Goal: Information Seeking & Learning: Find specific fact

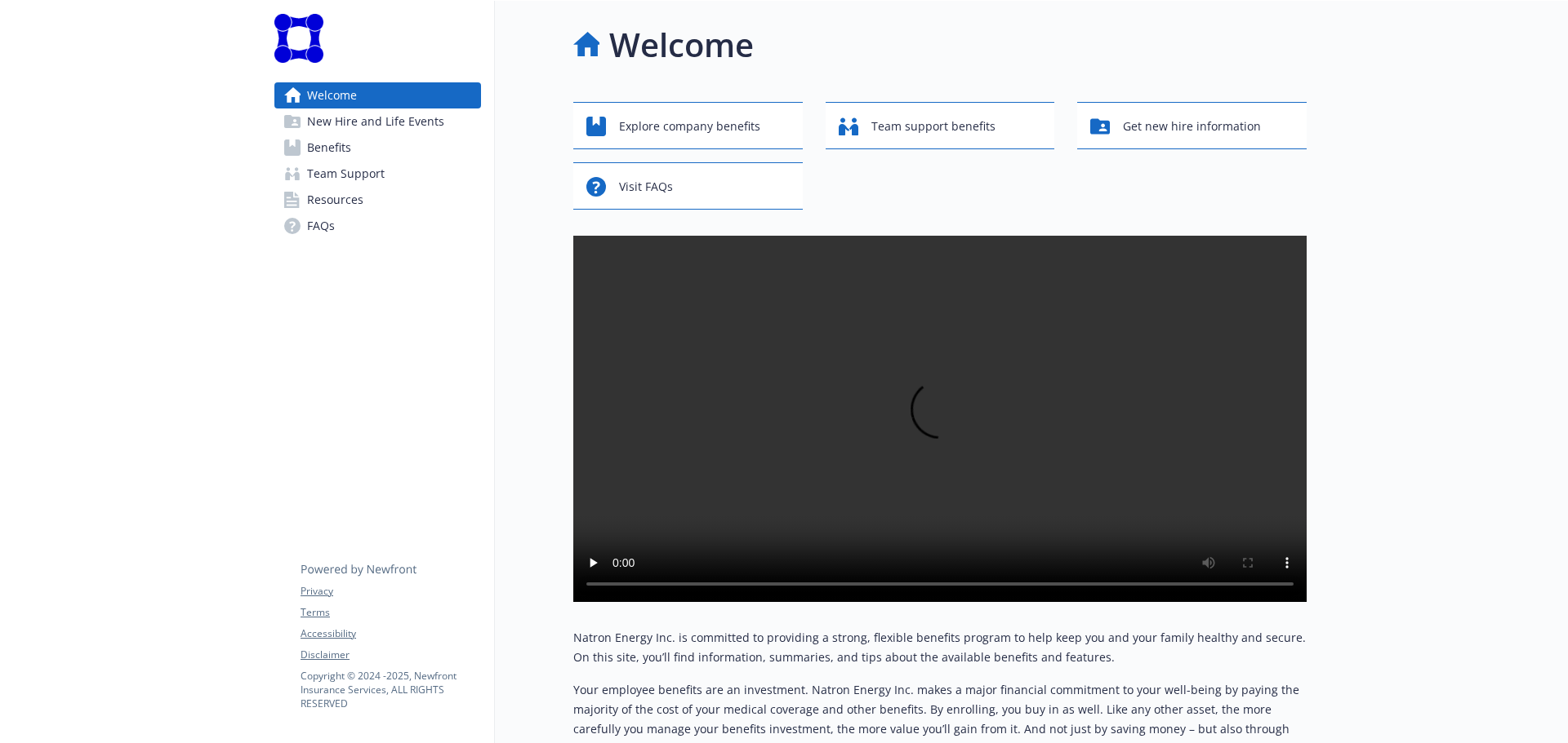
click at [400, 157] on link "Benefits" at bounding box center [377, 147] width 207 height 26
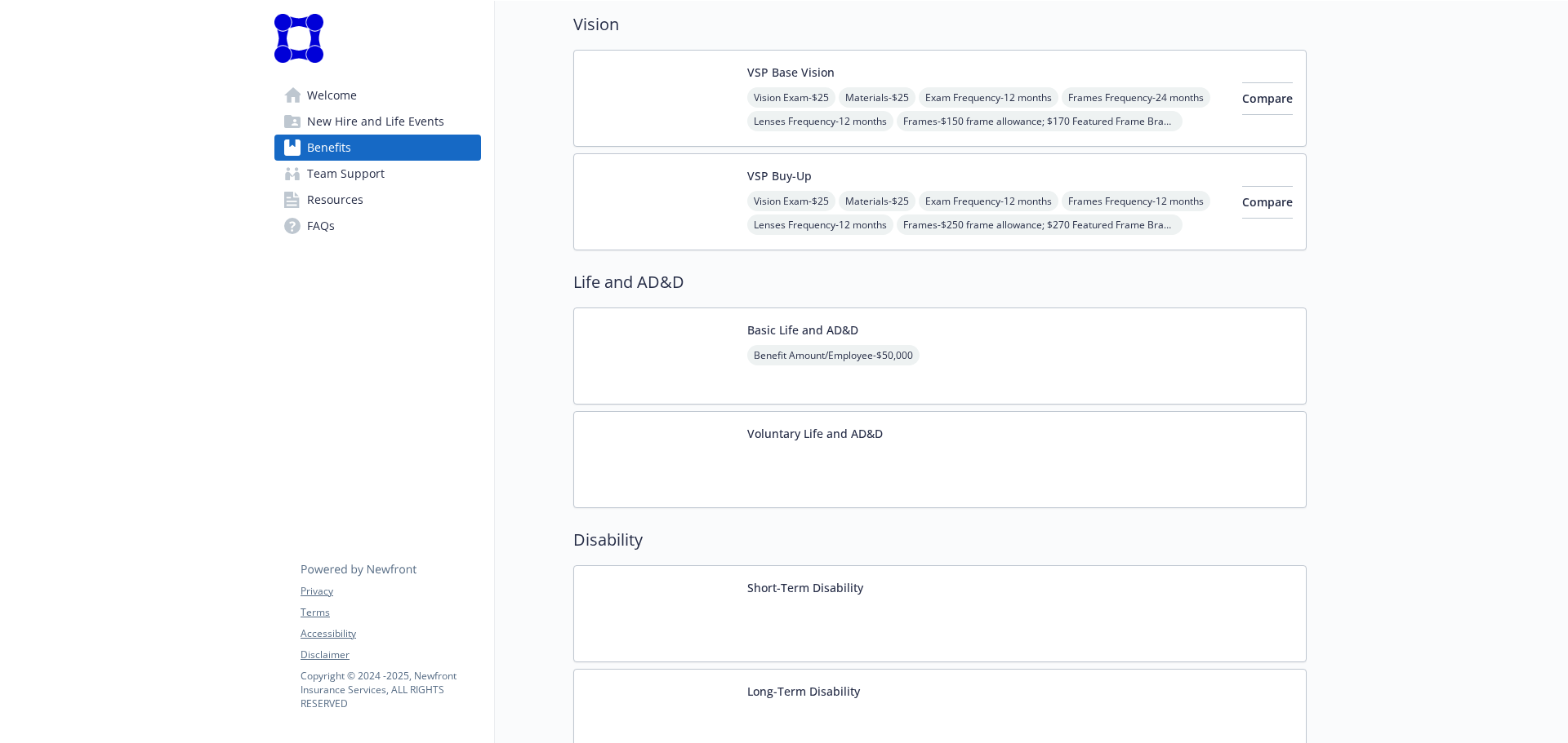
scroll to position [897, 0]
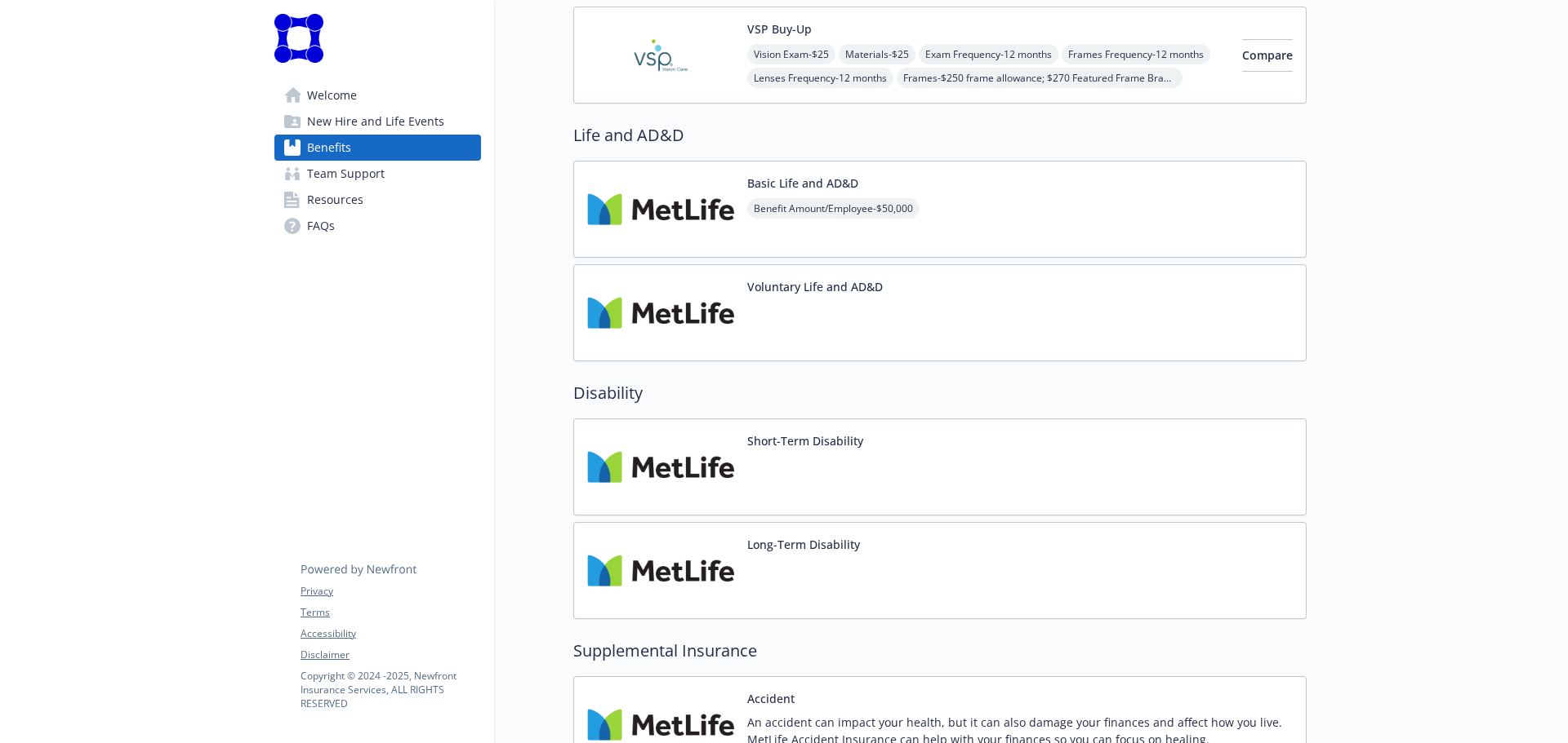
click at [968, 288] on div "Voluntary Life and AD&D" at bounding box center [940, 313] width 734 height 97
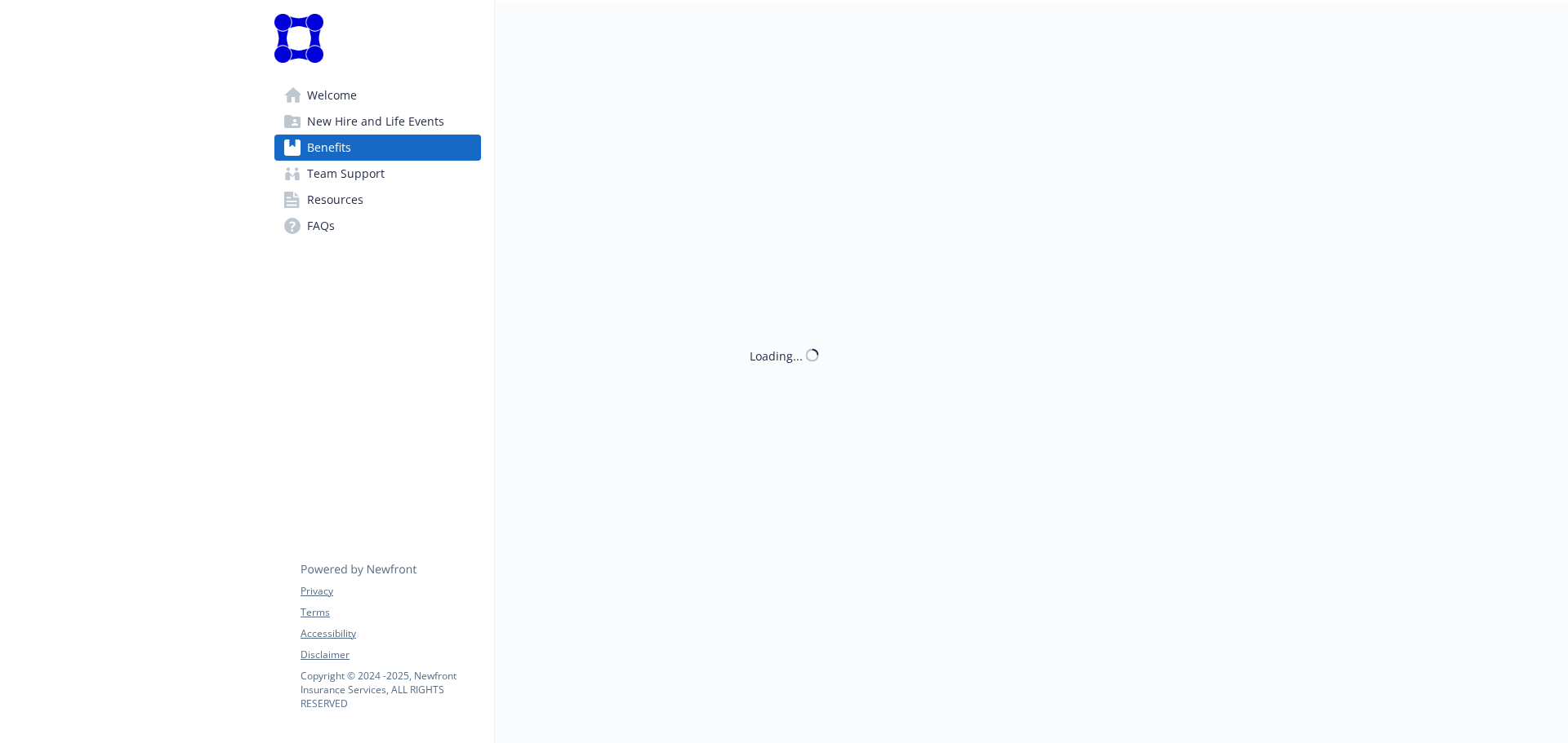
scroll to position [897, 0]
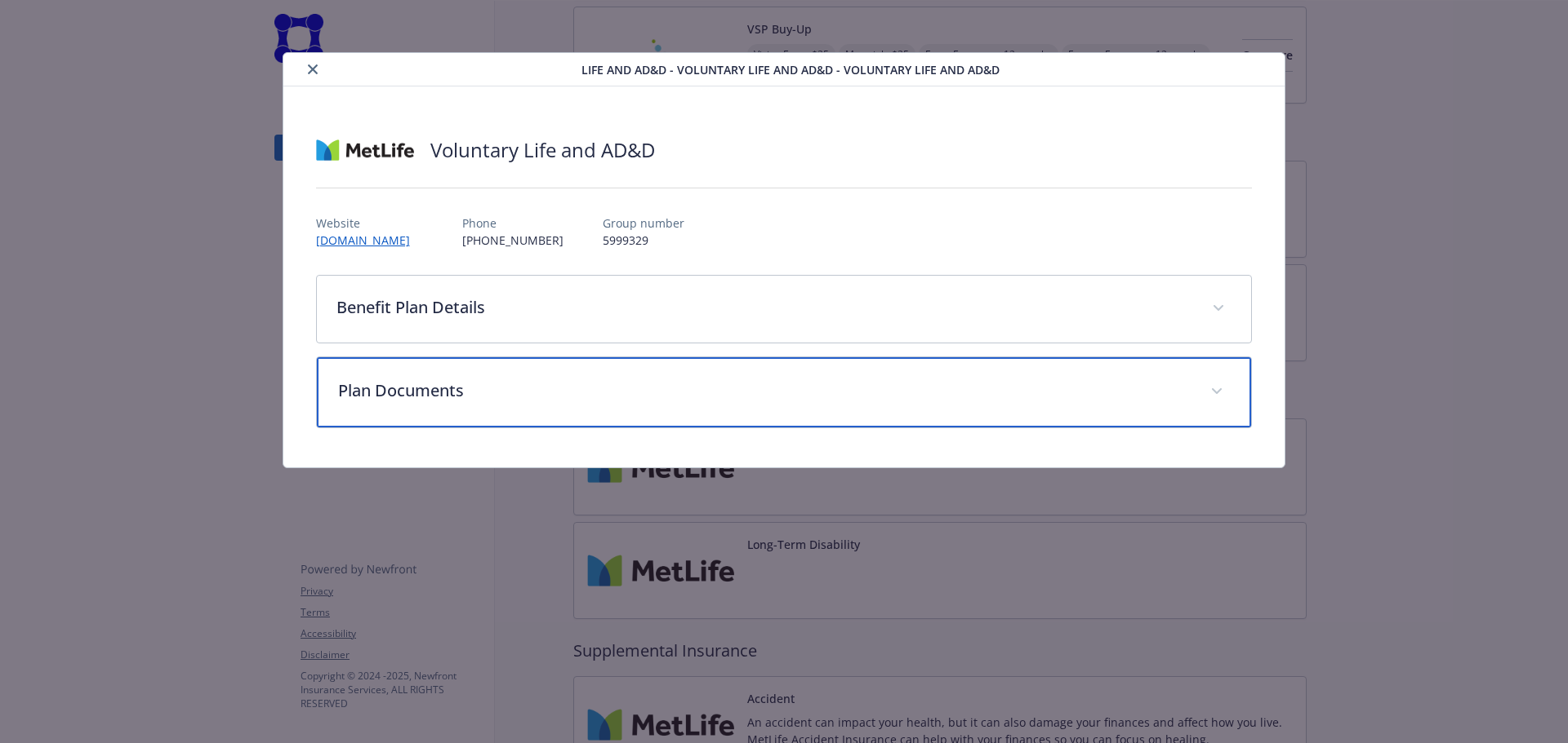
click at [479, 411] on div "Plan Documents" at bounding box center [784, 392] width 935 height 70
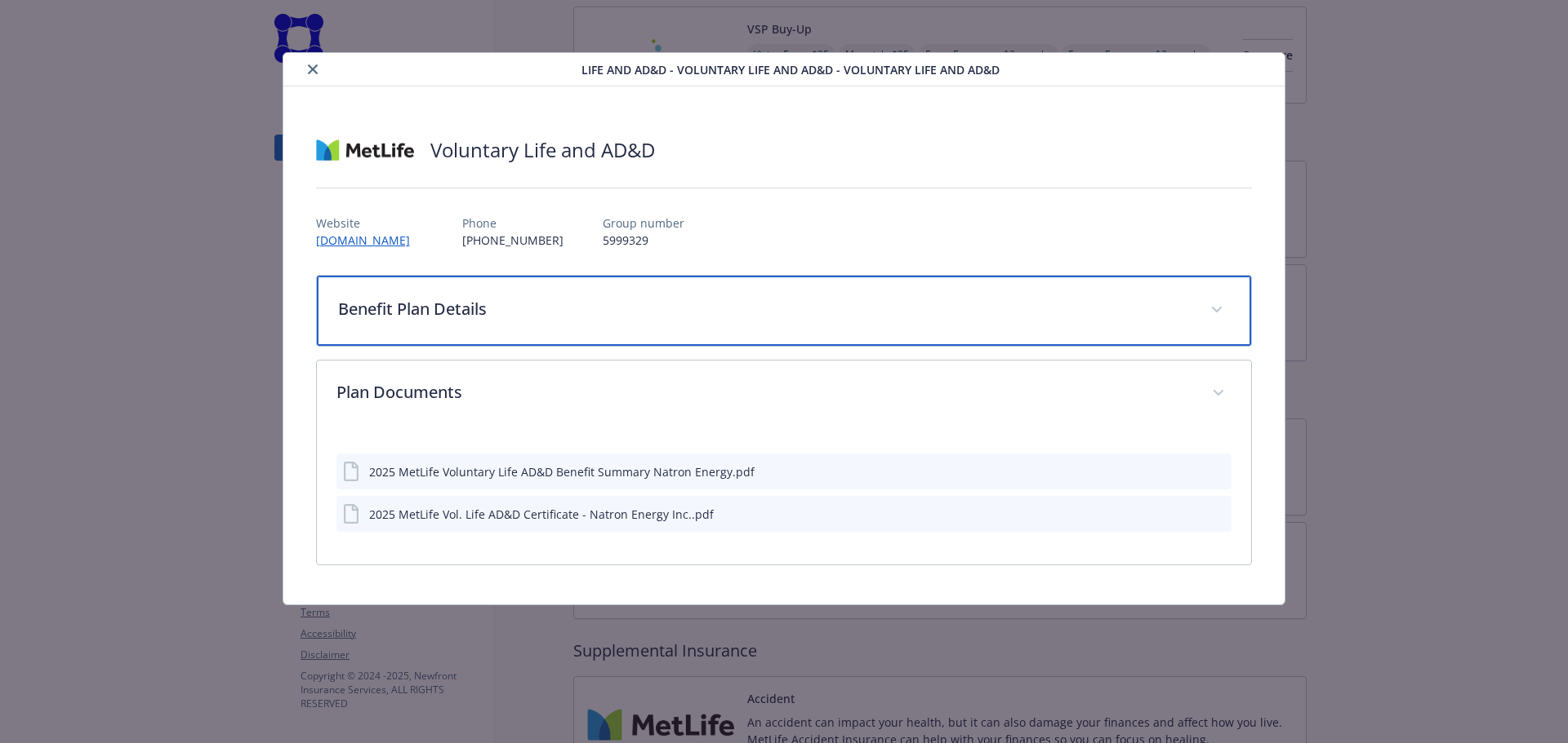
click at [706, 329] on div "Benefit Plan Details" at bounding box center [784, 310] width 935 height 70
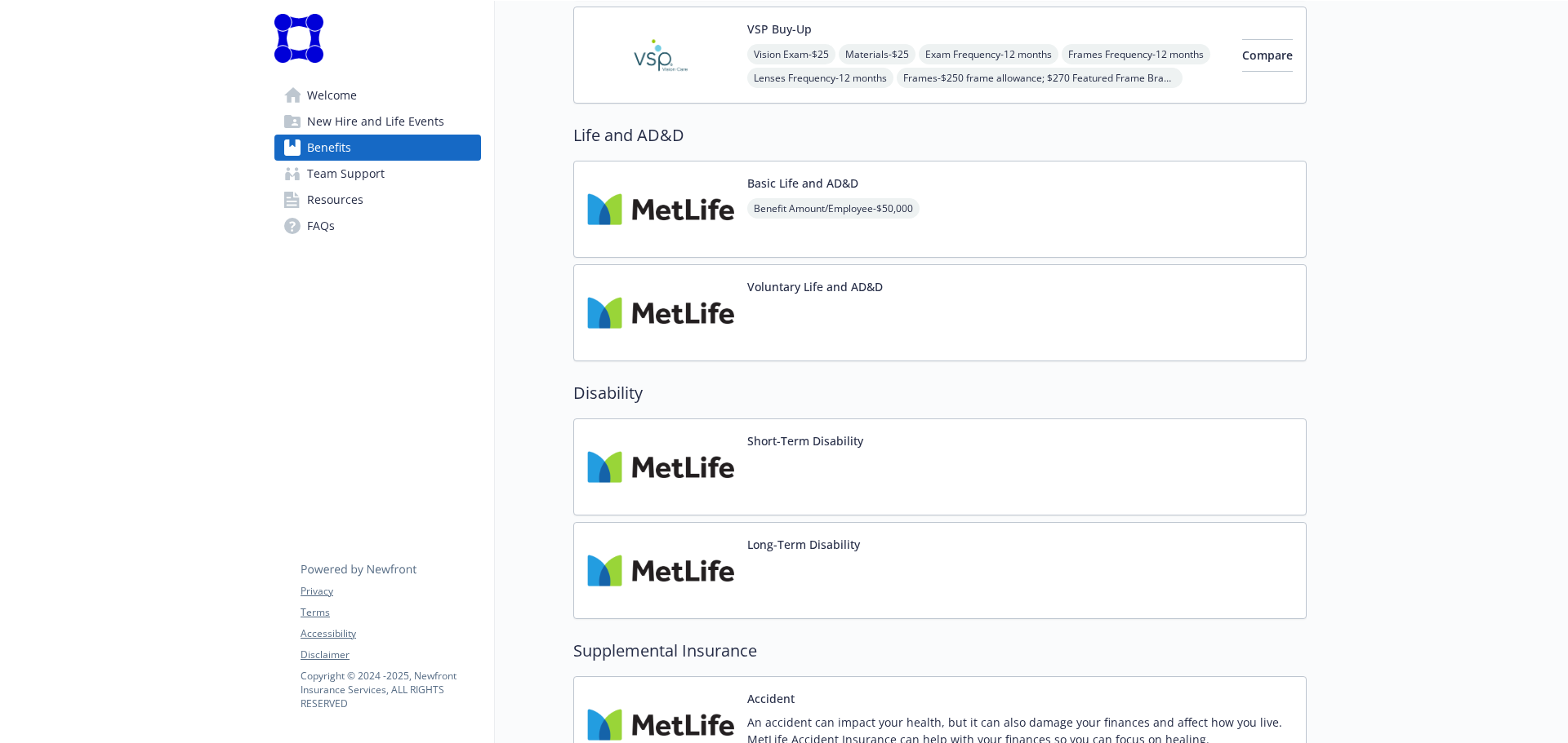
click at [941, 207] on div "Basic Life and AD&D Benefit Amount/Employee - $50,000" at bounding box center [940, 209] width 734 height 97
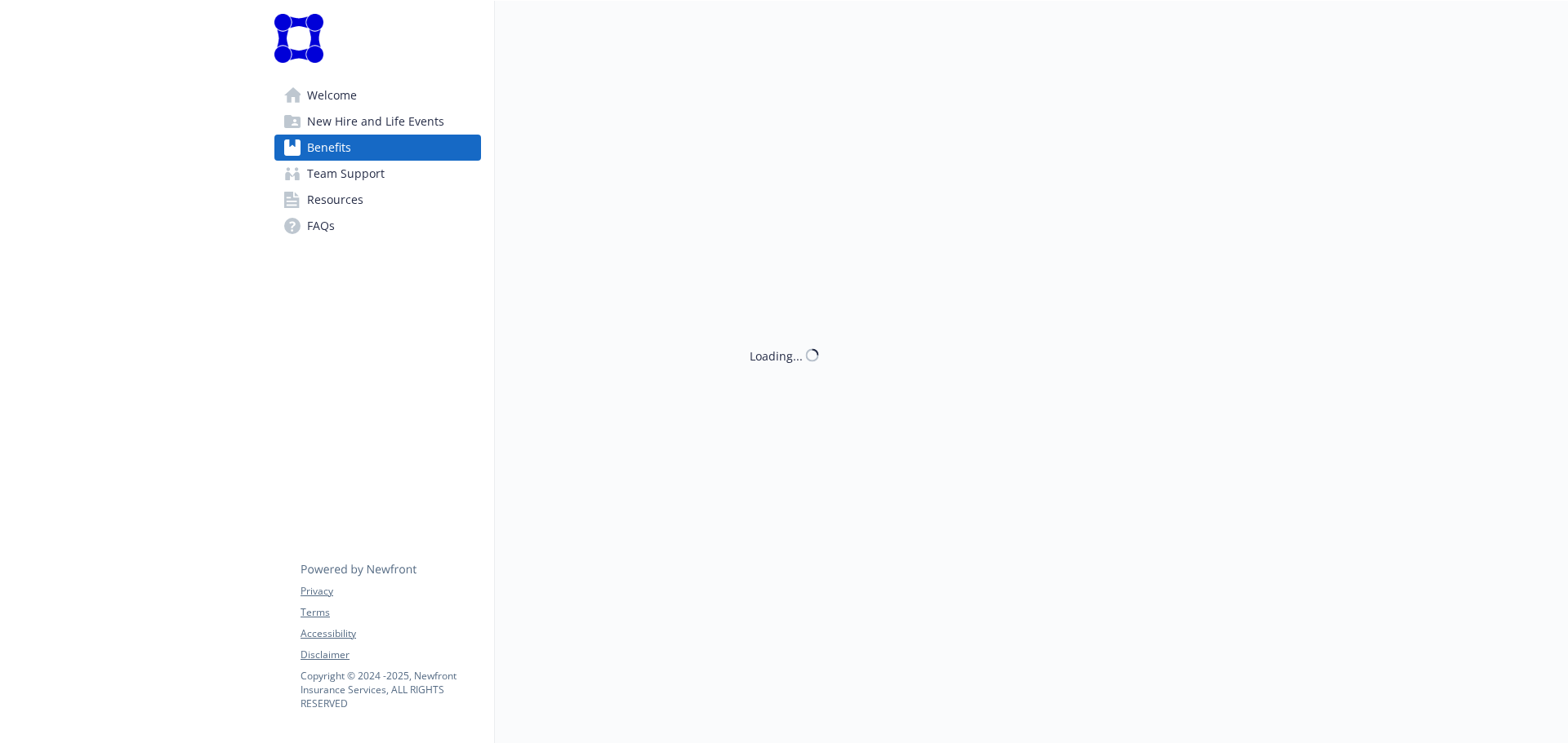
scroll to position [897, 0]
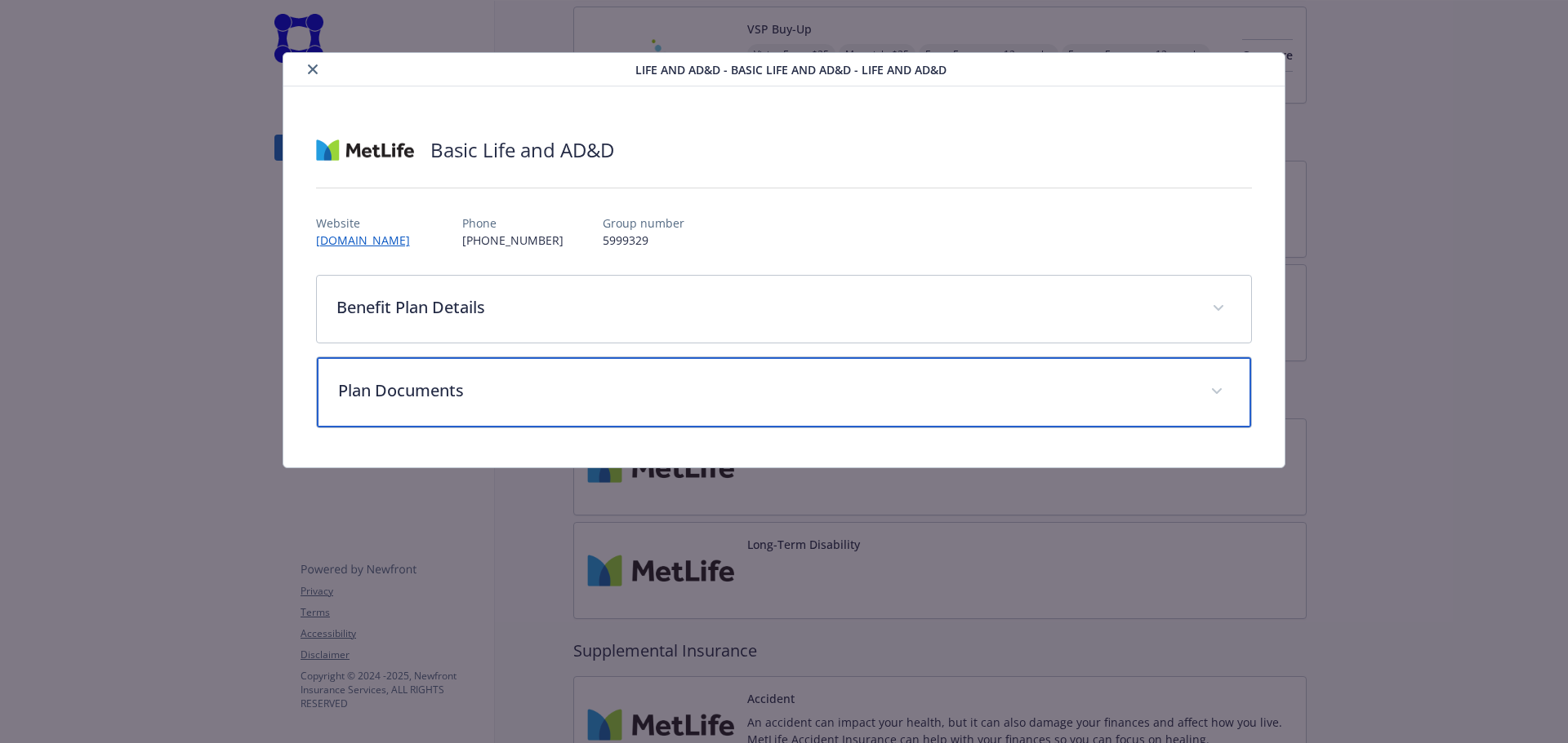
click at [543, 359] on div "Plan Documents" at bounding box center [784, 392] width 935 height 70
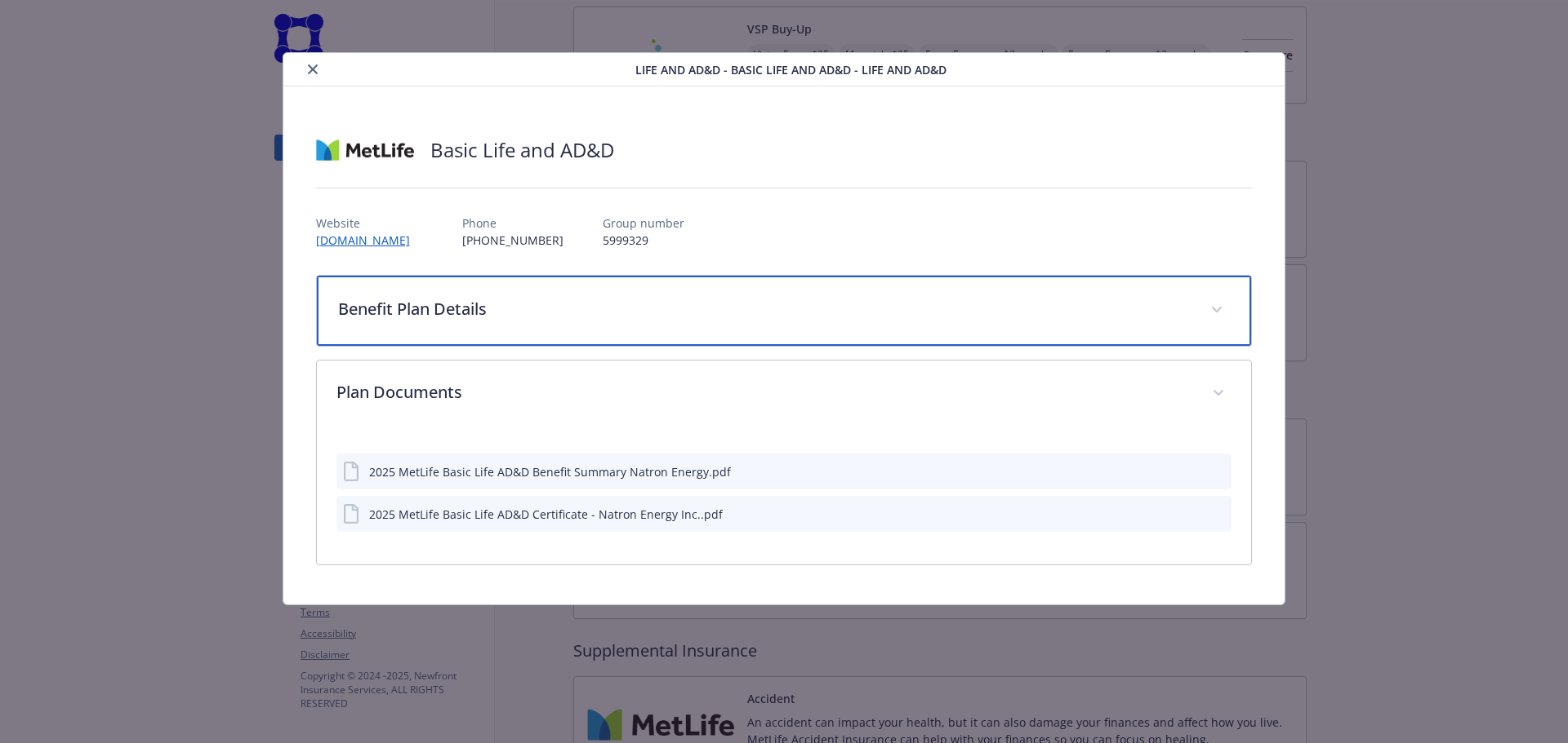
click at [607, 311] on p "Benefit Plan Details" at bounding box center [764, 309] width 853 height 25
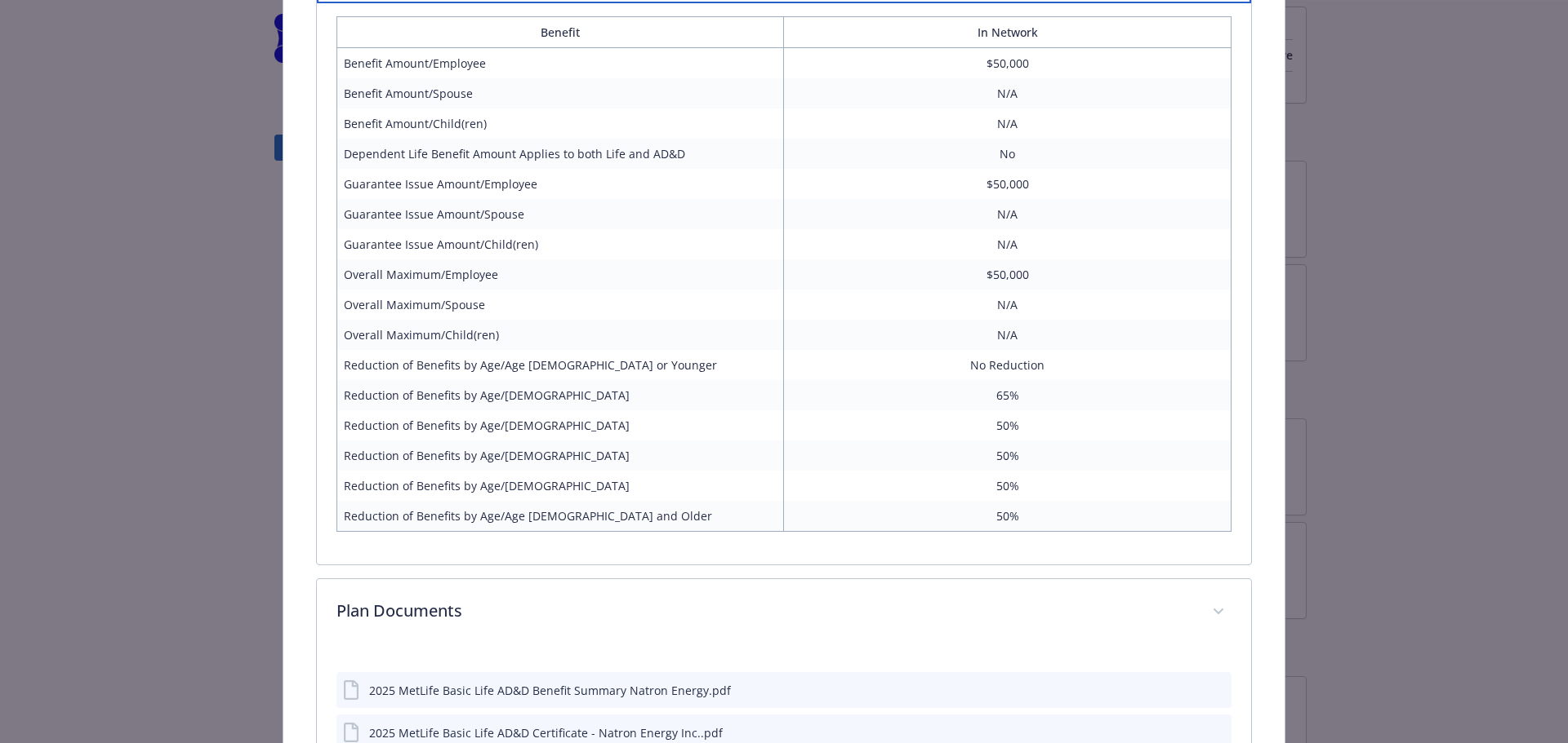
scroll to position [0, 0]
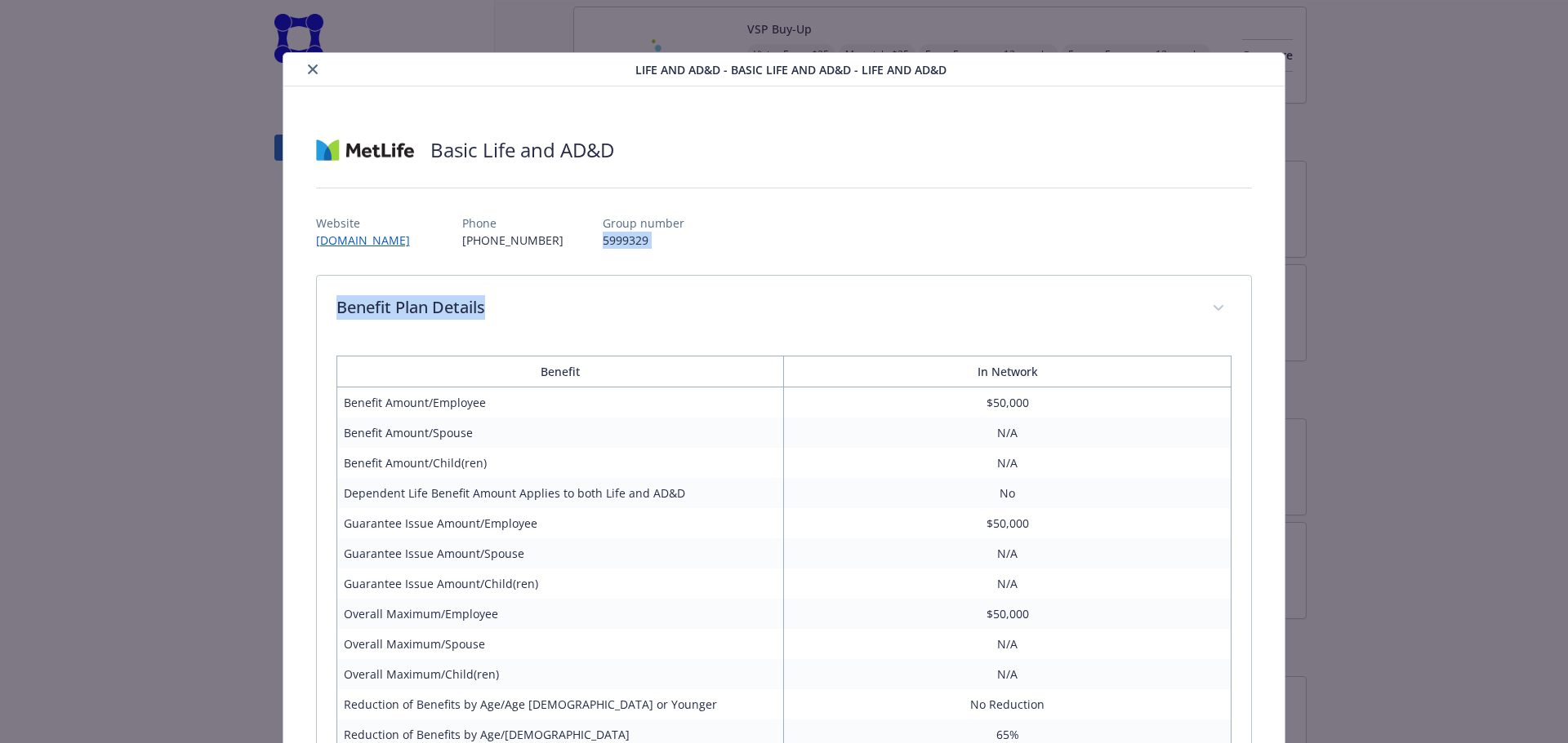
drag, startPoint x: 631, startPoint y: 249, endPoint x: 588, endPoint y: 239, distance: 44.1
click at [581, 239] on div "Basic Life and AD&D Website [DOMAIN_NAME] Phone [PHONE_NUMBER] Group number 599…" at bounding box center [784, 624] width 936 height 998
click at [626, 239] on p "5999329" at bounding box center [643, 240] width 82 height 17
drag, startPoint x: 625, startPoint y: 237, endPoint x: 573, endPoint y: 236, distance: 52.0
click at [573, 236] on div "Website [DOMAIN_NAME] Phone [PHONE_NUMBER] Group number 5999329" at bounding box center [784, 225] width 936 height 47
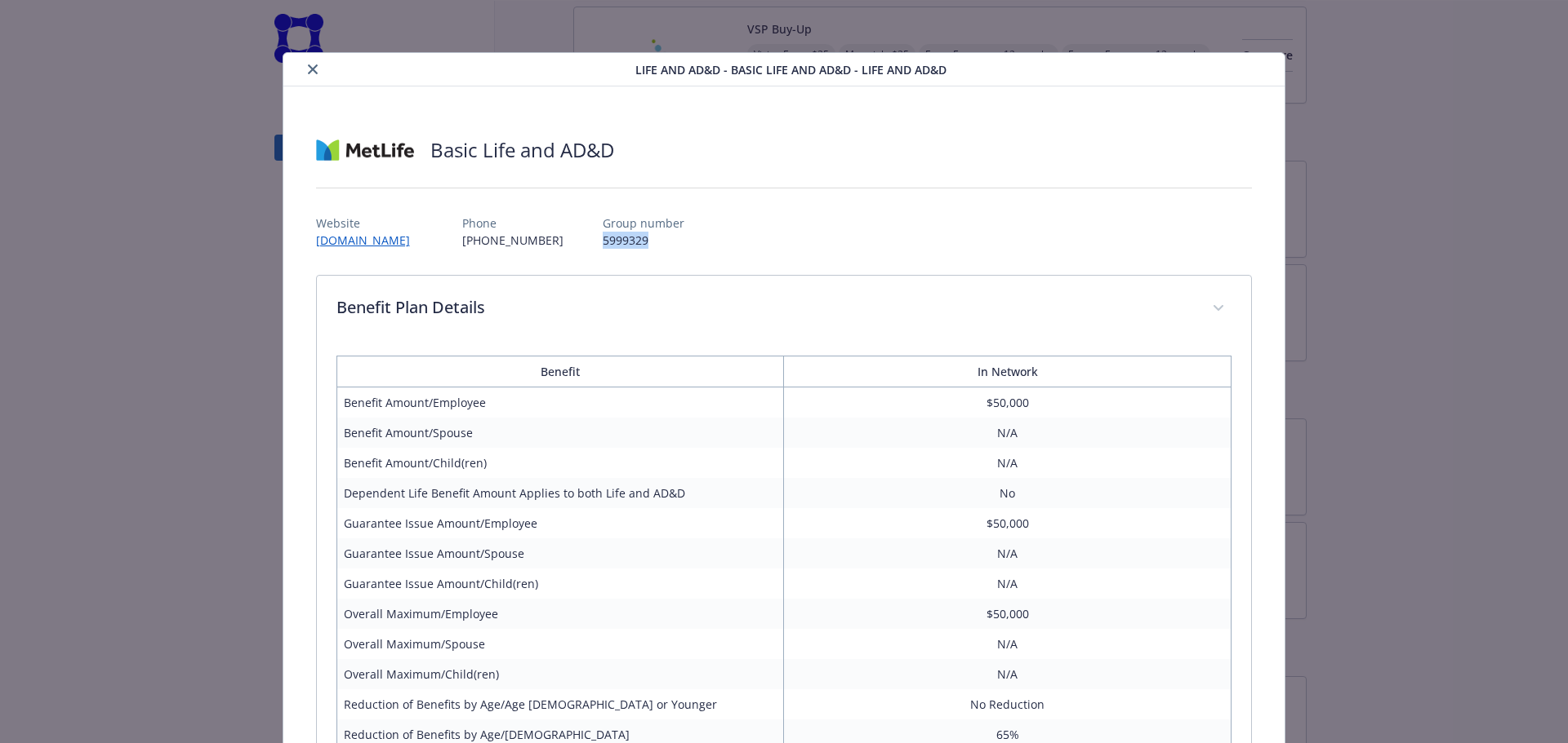
copy p "5999329"
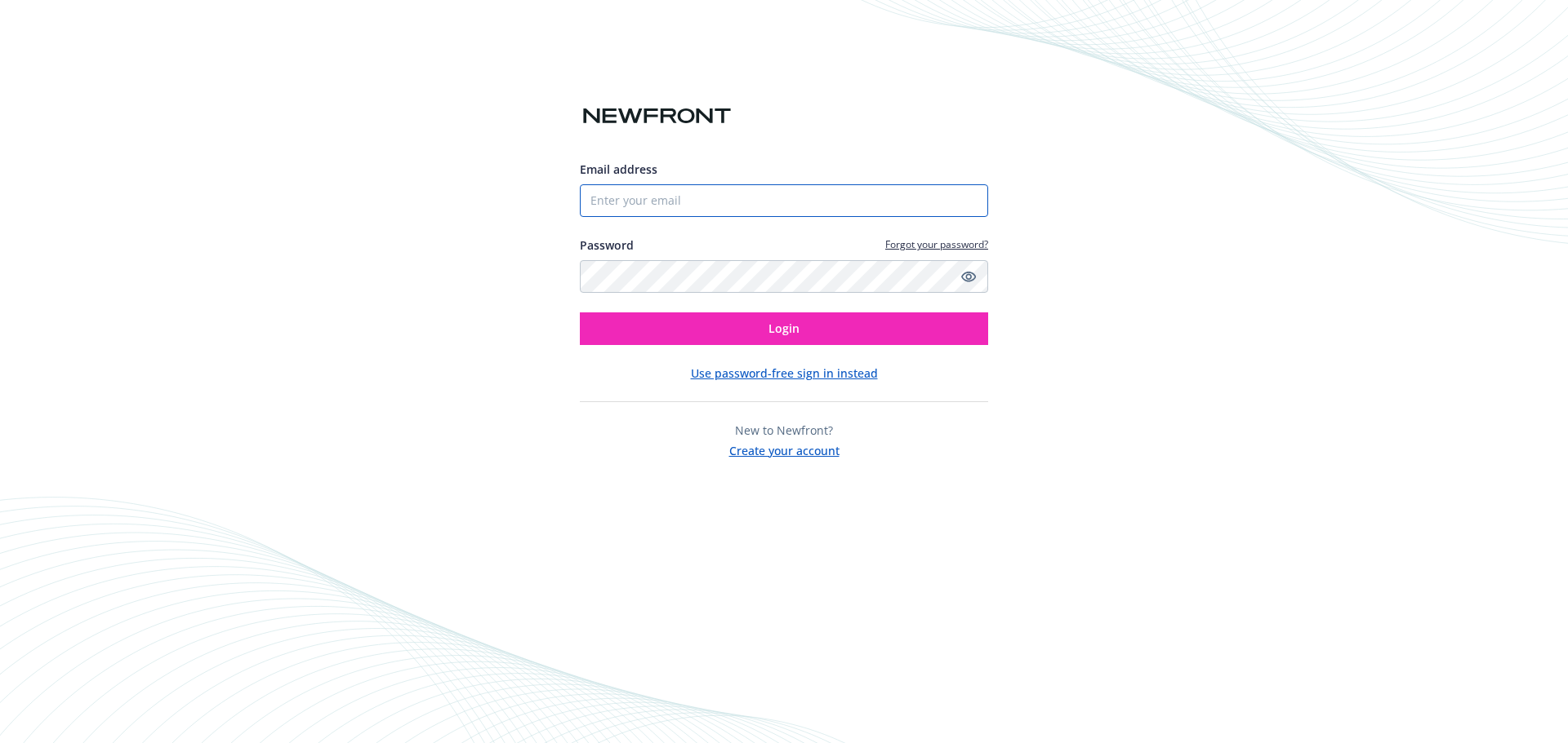
click at [761, 195] on input "Email address" at bounding box center [783, 201] width 408 height 33
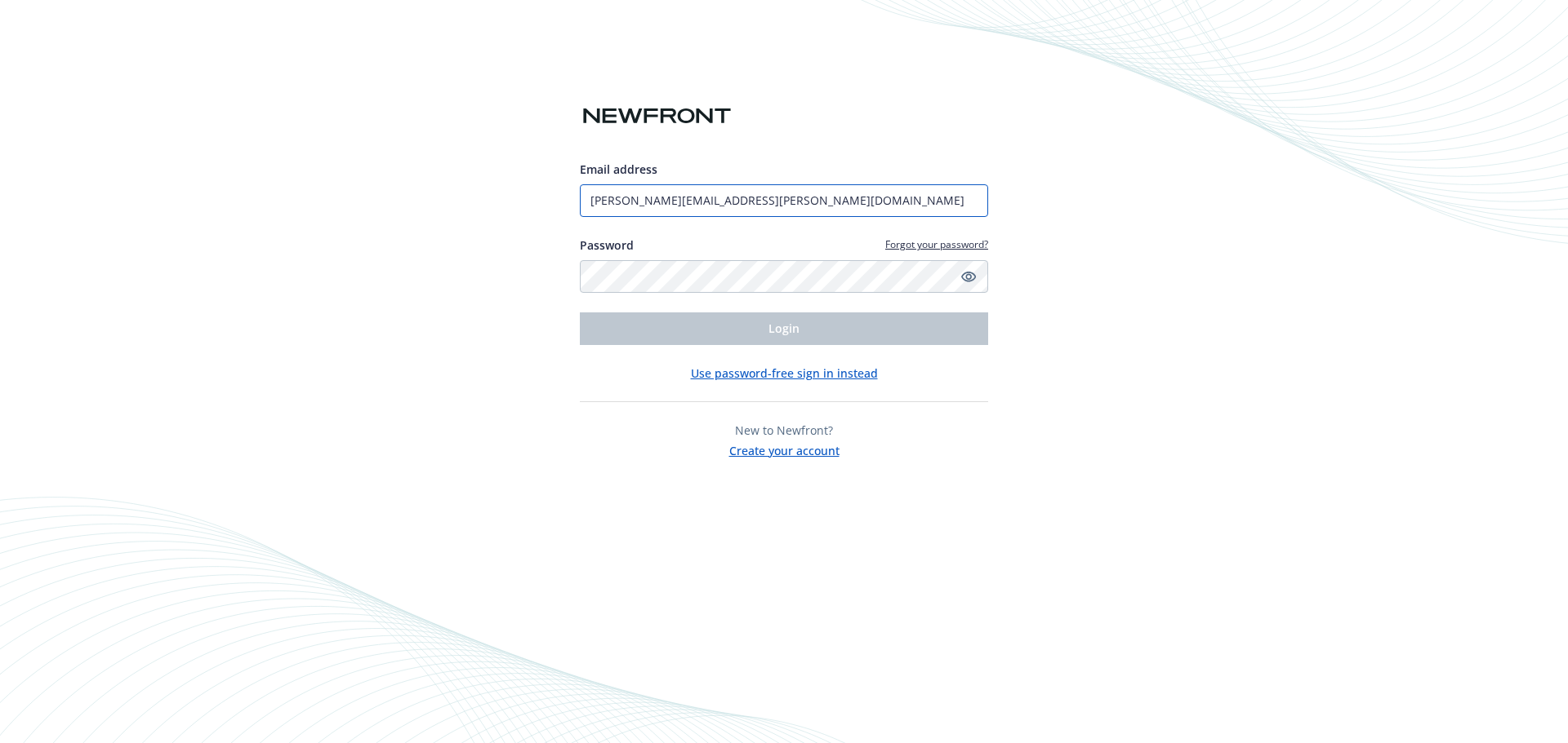
type input "celeste.waln@newfront.com"
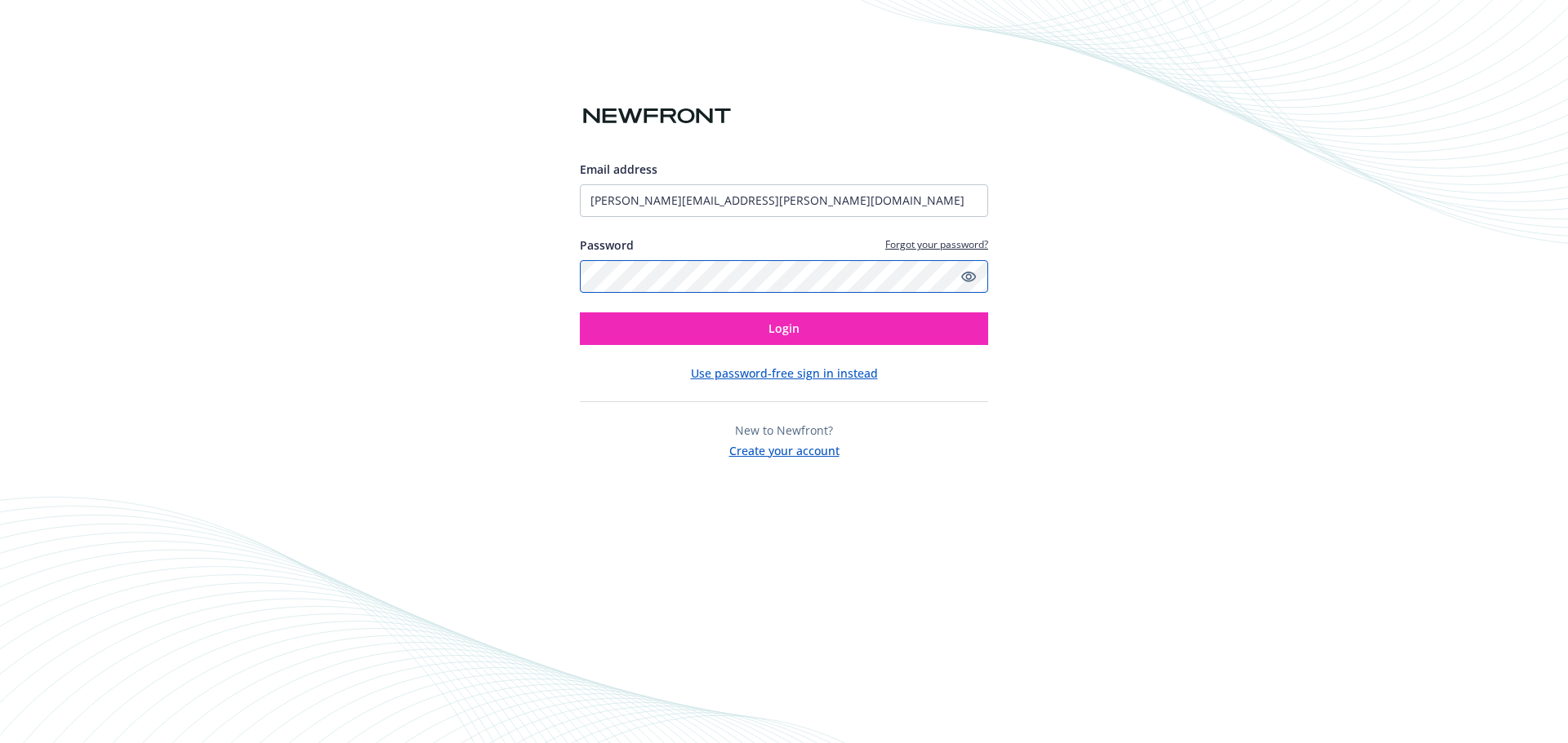
click at [579, 312] on button "Login" at bounding box center [783, 328] width 408 height 33
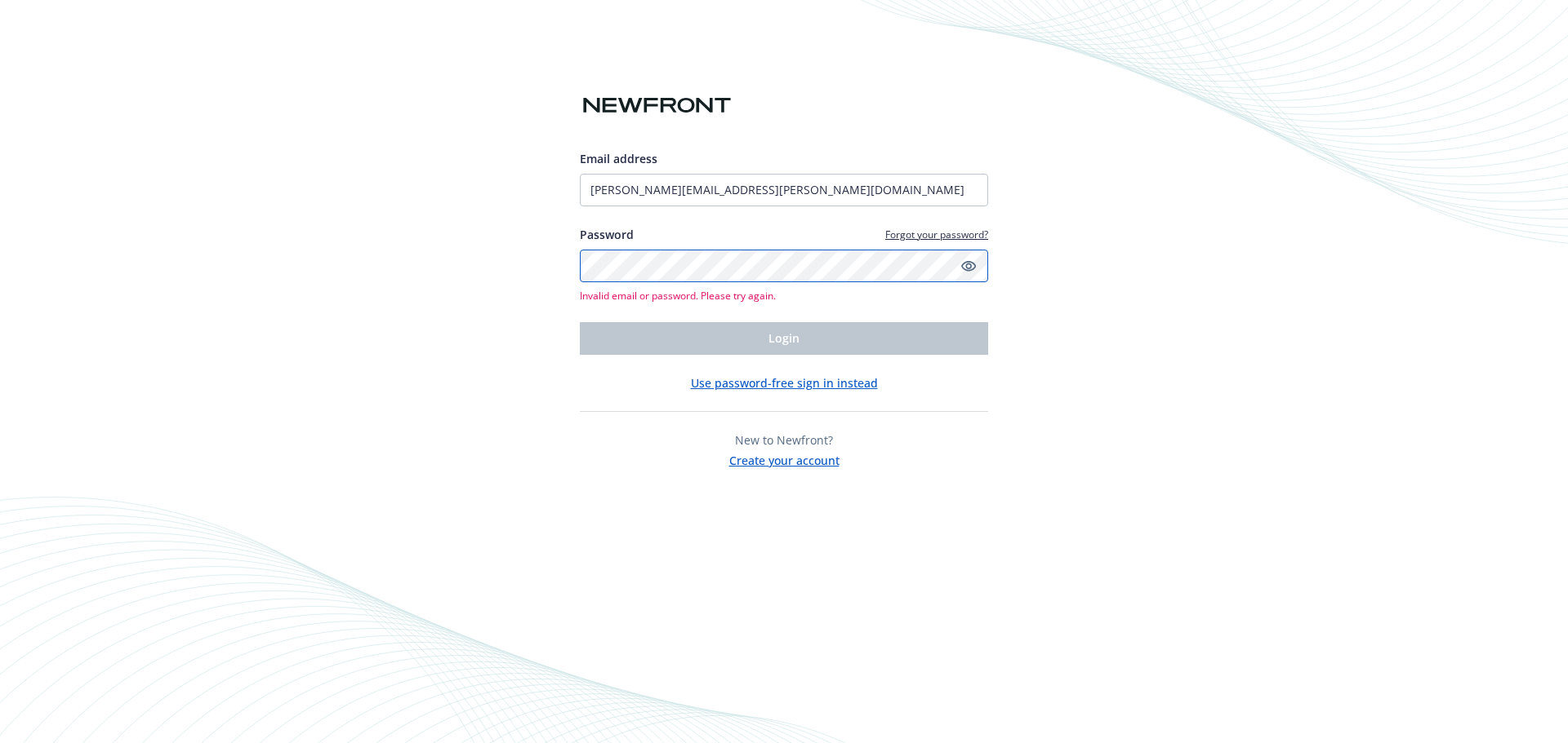
click at [471, 266] on div "Email address celeste.waln@newfront.com Password Forgot your password? Invalid …" at bounding box center [784, 372] width 1568 height 743
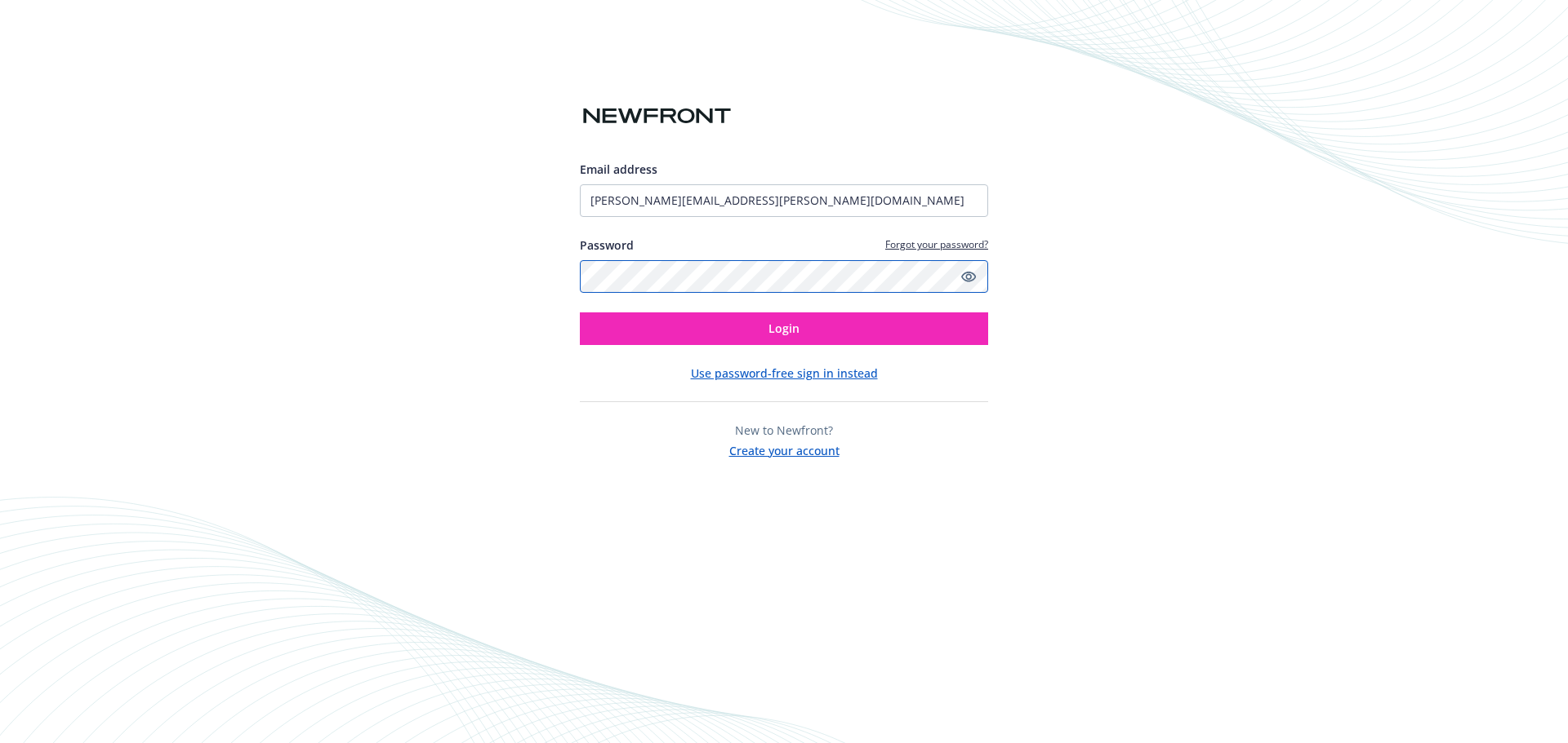
click at [579, 312] on button "Login" at bounding box center [783, 328] width 408 height 33
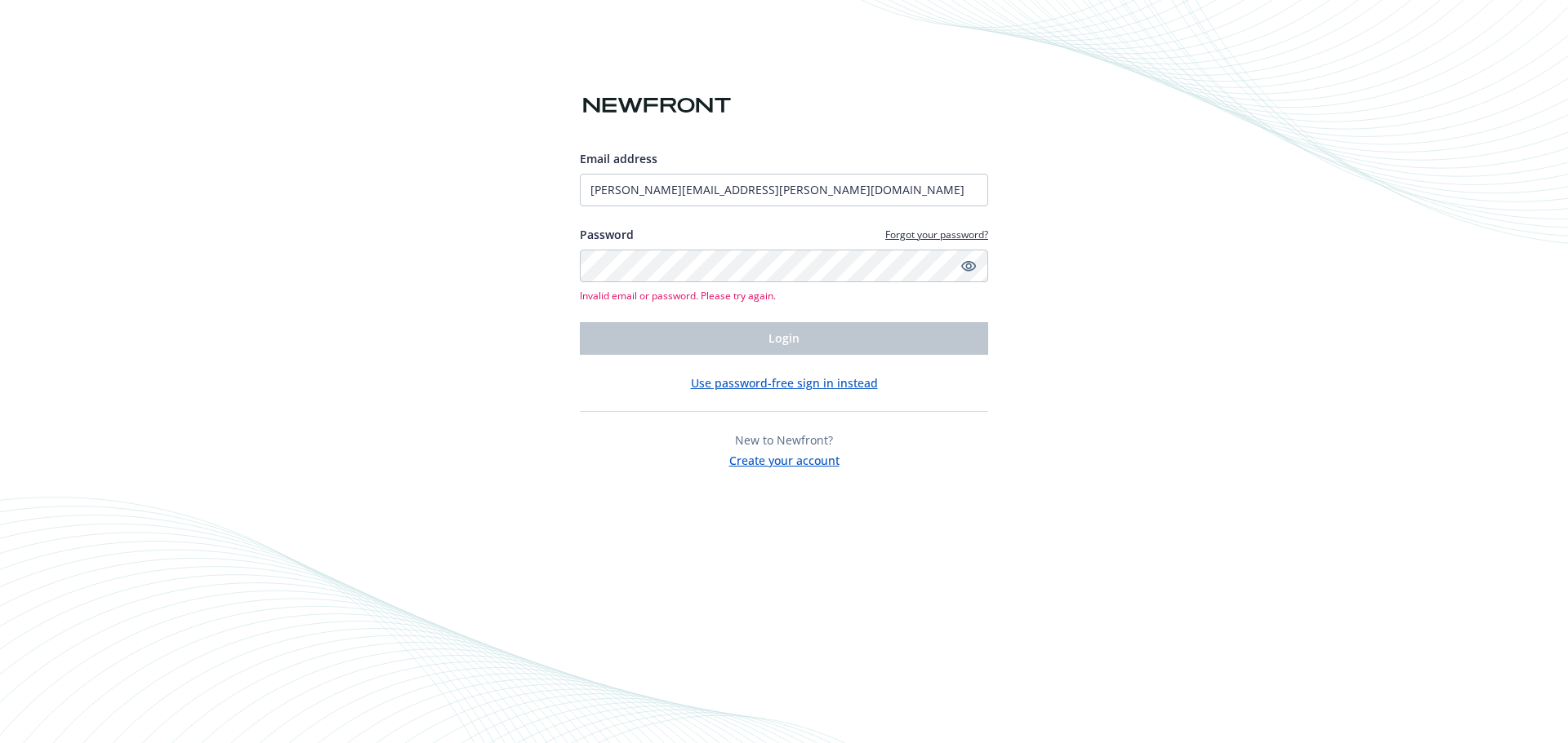
click at [793, 381] on button "Use password-free sign in instead" at bounding box center [784, 382] width 187 height 17
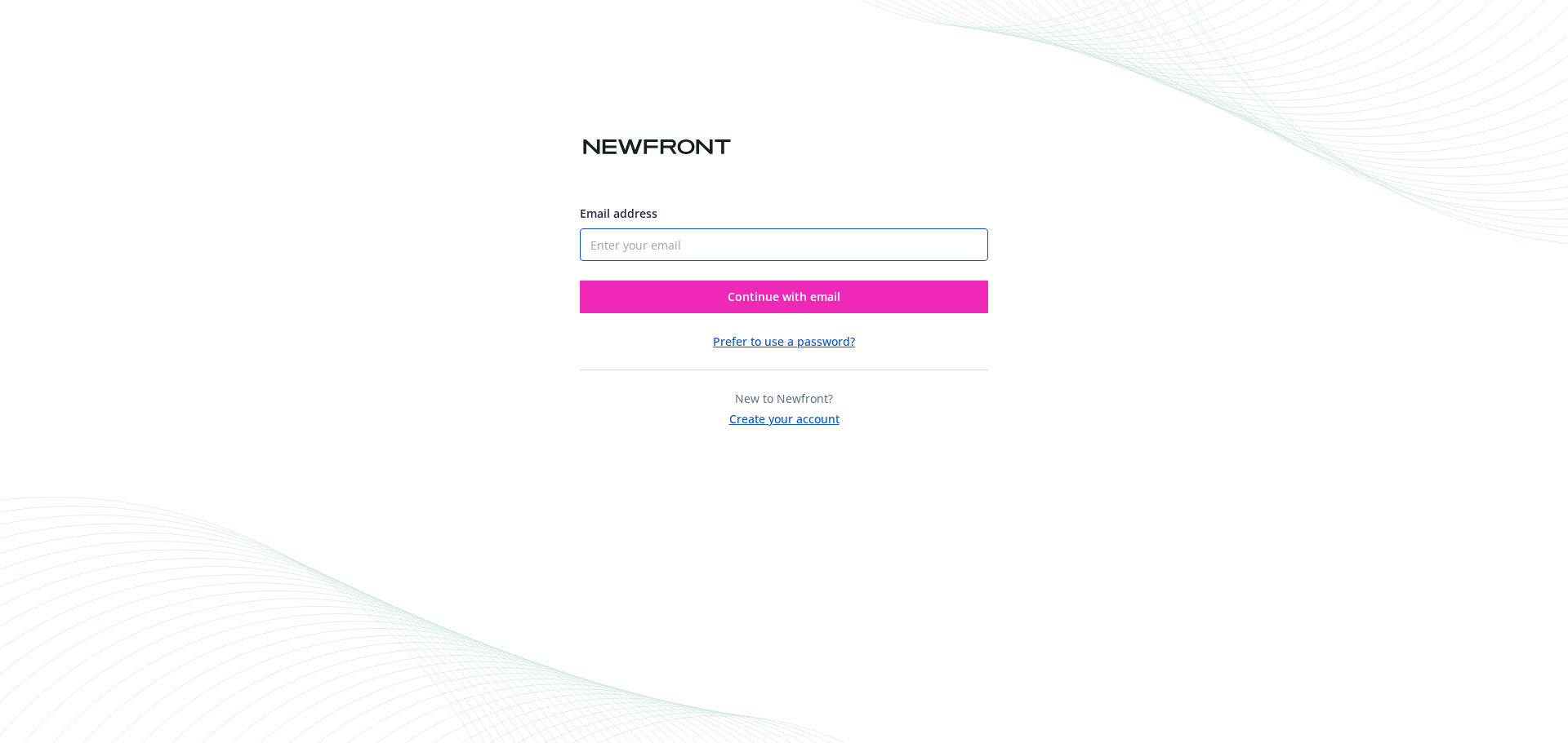
click at [834, 253] on input "Email address" at bounding box center [783, 244] width 408 height 33
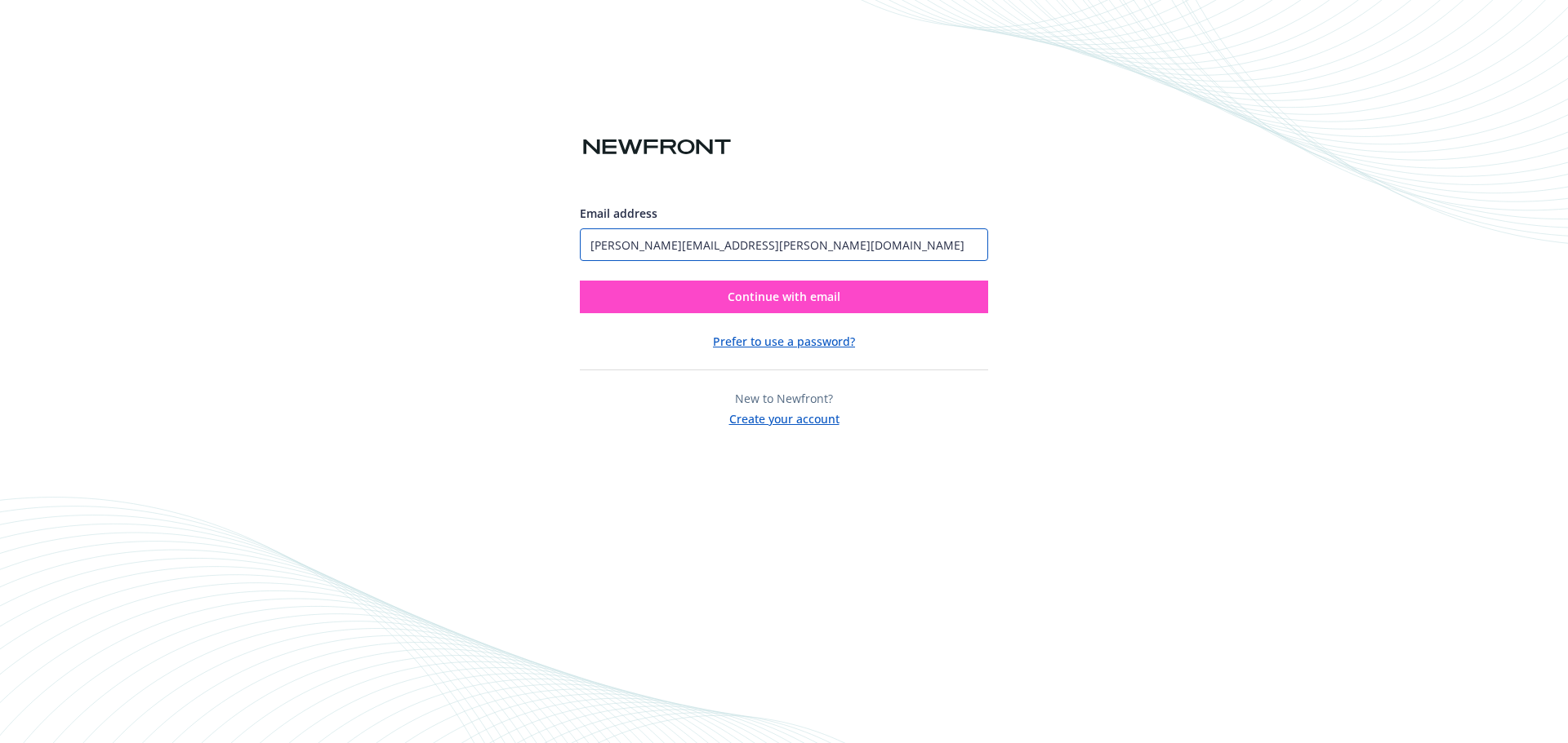
type input "celeste.waln@newfront.com"
click at [821, 310] on button "Continue with email" at bounding box center [783, 296] width 408 height 33
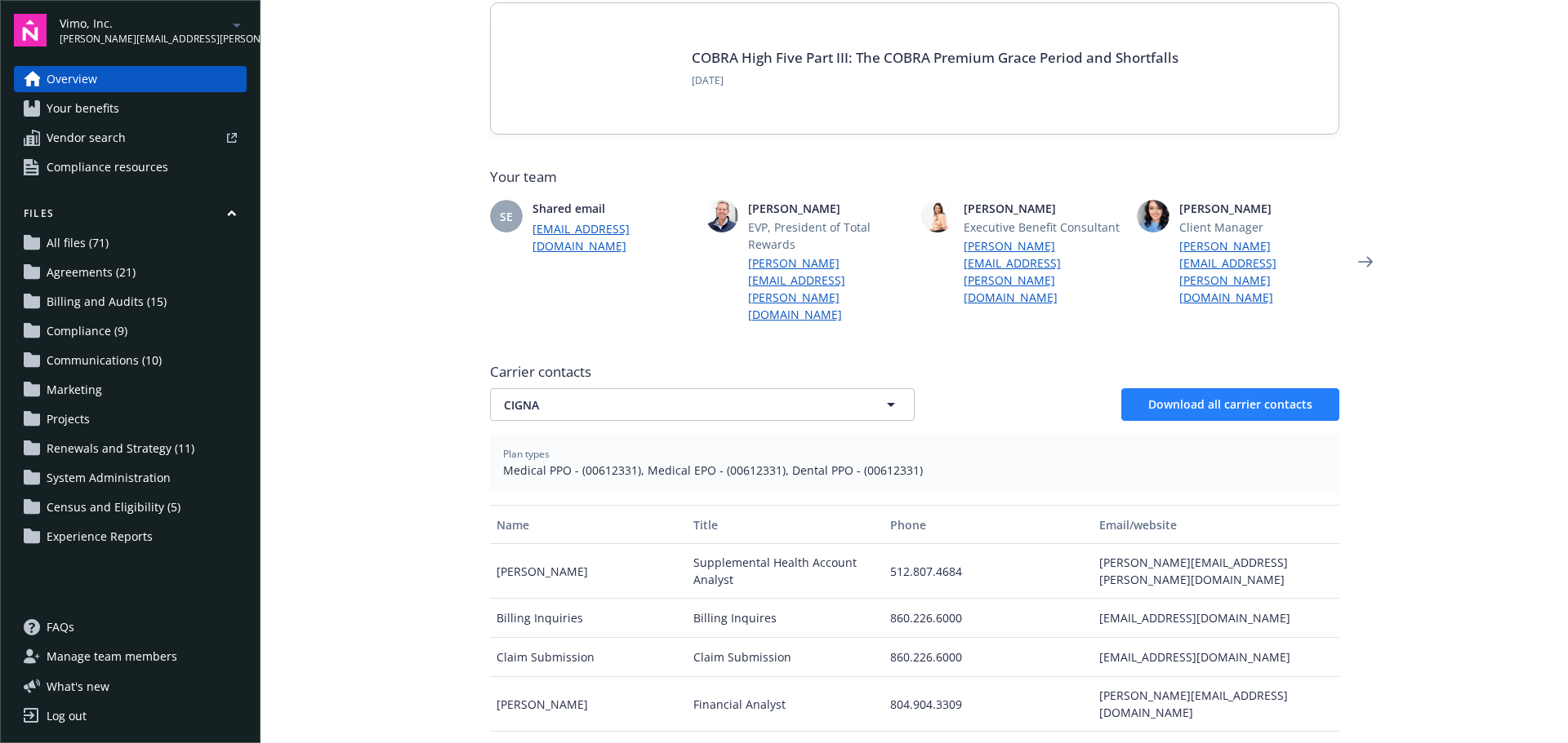
scroll to position [489, 0]
